Goal: Task Accomplishment & Management: Use online tool/utility

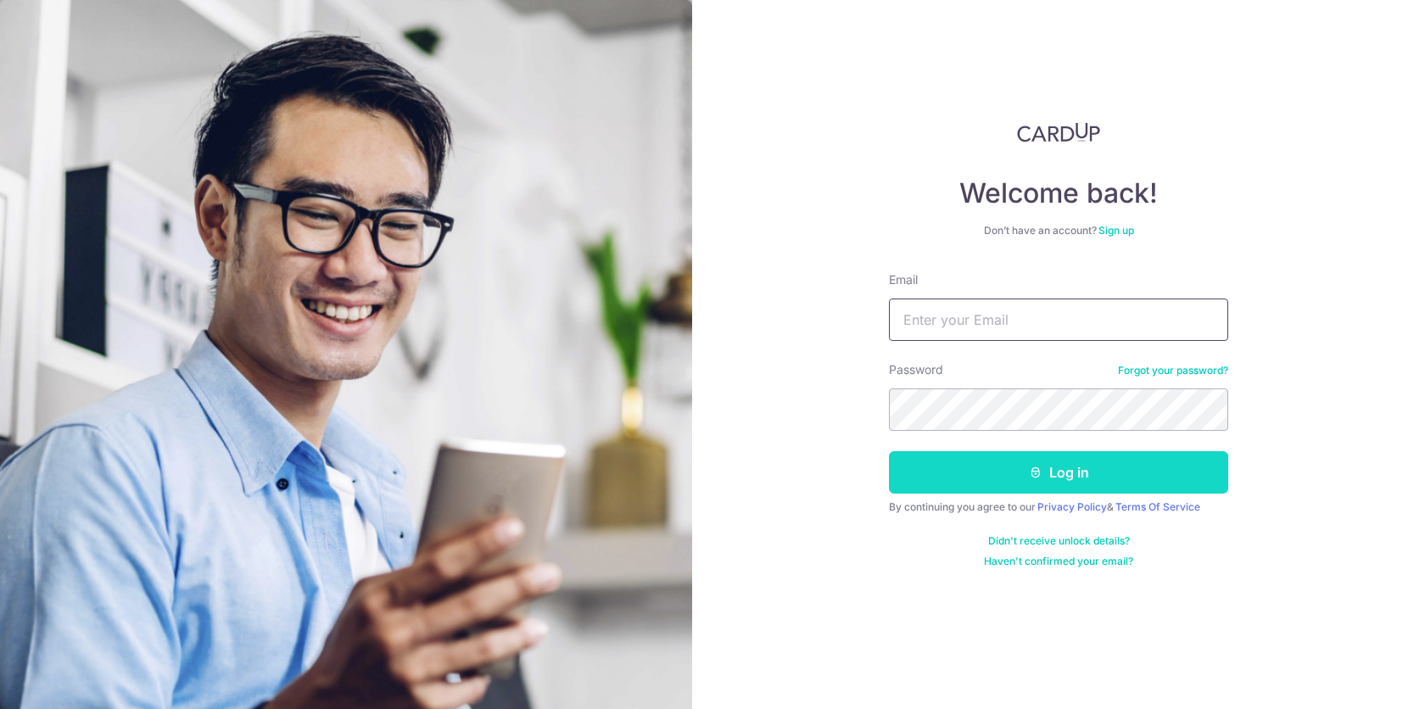
type input "[EMAIL_ADDRESS][DOMAIN_NAME]"
click at [1002, 470] on button "Log in" at bounding box center [1058, 472] width 339 height 42
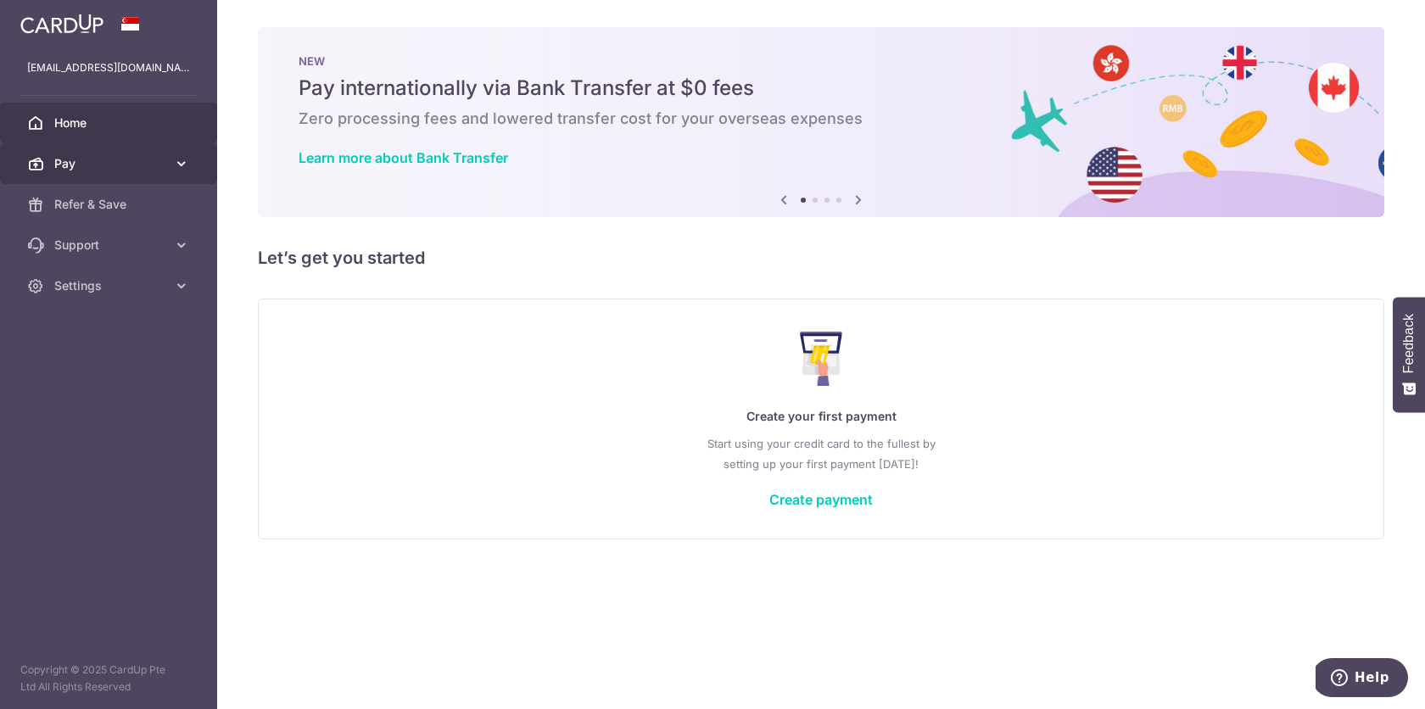
click at [83, 165] on span "Pay" at bounding box center [110, 163] width 112 height 17
